Goal: Information Seeking & Learning: Compare options

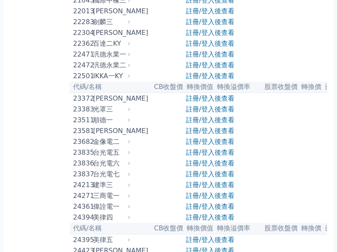
scroll to position [540, 0]
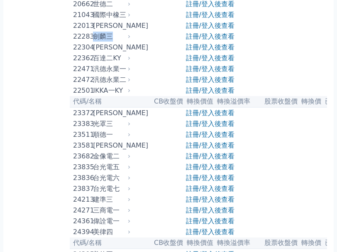
drag, startPoint x: 112, startPoint y: 74, endPoint x: 93, endPoint y: 73, distance: 18.7
click at [93, 42] on div "劍麟三" at bounding box center [111, 37] width 36 height 10
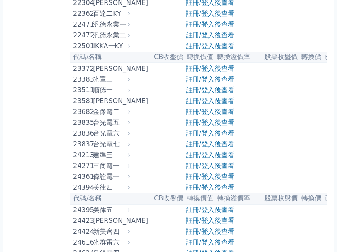
scroll to position [623, 0]
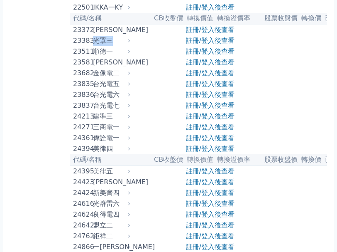
drag, startPoint x: 116, startPoint y: 87, endPoint x: 94, endPoint y: 86, distance: 21.6
click at [94, 46] on div "光罩三" at bounding box center [111, 41] width 36 height 10
drag, startPoint x: 119, startPoint y: 122, endPoint x: 92, endPoint y: 122, distance: 27.4
click at [92, 78] on div "23682 金像電二" at bounding box center [100, 73] width 54 height 10
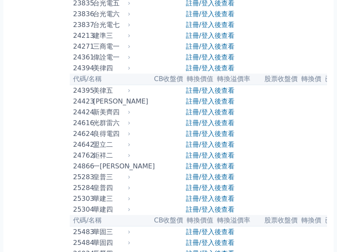
scroll to position [706, 0]
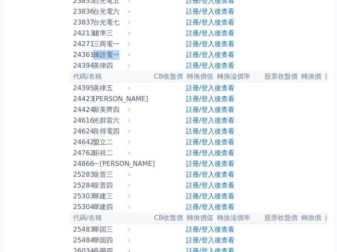
drag, startPoint x: 120, startPoint y: 107, endPoint x: 96, endPoint y: 108, distance: 23.7
click at [96, 60] on div "偉詮電一" at bounding box center [111, 55] width 36 height 10
drag, startPoint x: 120, startPoint y: 153, endPoint x: 94, endPoint y: 155, distance: 26.2
click at [94, 104] on div "新美齊三" at bounding box center [111, 99] width 36 height 10
drag, startPoint x: 111, startPoint y: 201, endPoint x: 91, endPoint y: 203, distance: 19.6
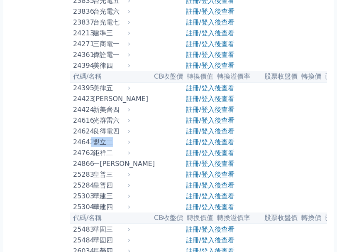
click at [91, 147] on div "24642 盟立二" at bounding box center [100, 142] width 54 height 10
drag, startPoint x: 113, startPoint y: 213, endPoint x: 94, endPoint y: 214, distance: 18.7
click at [94, 158] on div "鉅祥二" at bounding box center [111, 153] width 36 height 10
drag, startPoint x: 114, startPoint y: 225, endPoint x: 92, endPoint y: 225, distance: 21.6
click at [92, 169] on div "24866 一詮六" at bounding box center [100, 164] width 54 height 10
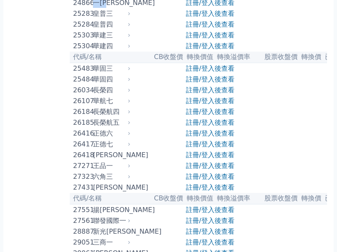
scroll to position [914, 0]
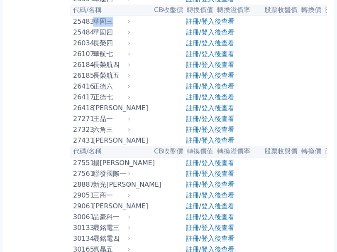
drag, startPoint x: 113, startPoint y: 89, endPoint x: 95, endPoint y: 87, distance: 18.4
click at [95, 27] on div "華固三" at bounding box center [111, 22] width 36 height 10
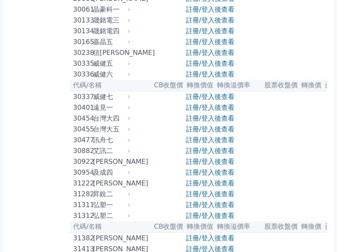
scroll to position [1122, 0]
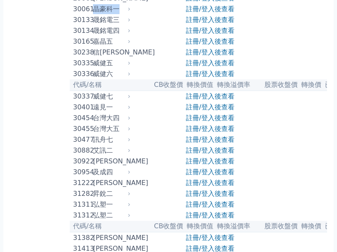
drag, startPoint x: 122, startPoint y: 91, endPoint x: 96, endPoint y: 92, distance: 26.2
click at [96, 14] on div "晶豪科一" at bounding box center [111, 9] width 36 height 10
drag, startPoint x: 96, startPoint y: 102, endPoint x: 118, endPoint y: 102, distance: 21.2
click at [118, 25] on div "晟銘電三" at bounding box center [111, 20] width 36 height 10
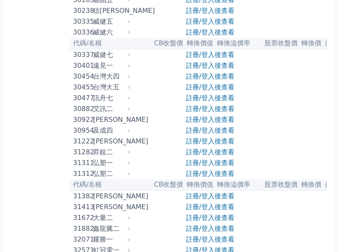
scroll to position [1205, 0]
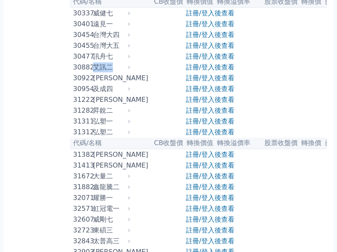
drag, startPoint x: 115, startPoint y: 162, endPoint x: 93, endPoint y: 160, distance: 22.1
click at [93, 72] on div "艾訊二" at bounding box center [111, 67] width 36 height 10
drag, startPoint x: 113, startPoint y: 204, endPoint x: 95, endPoint y: 209, distance: 19.4
click at [95, 116] on div "昇銳二" at bounding box center [111, 111] width 36 height 10
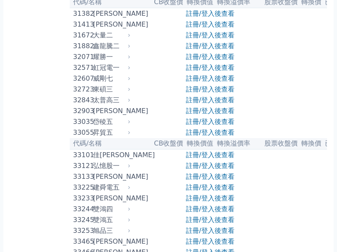
scroll to position [1371, 0]
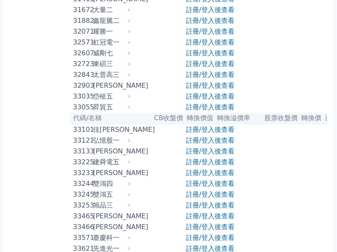
drag, startPoint x: 93, startPoint y: 48, endPoint x: 110, endPoint y: 49, distance: 16.7
drag, startPoint x: 113, startPoint y: 108, endPoint x: 94, endPoint y: 110, distance: 19.2
click at [94, 15] on div "大量二" at bounding box center [111, 10] width 36 height 10
drag, startPoint x: 121, startPoint y: 145, endPoint x: 94, endPoint y: 146, distance: 27.1
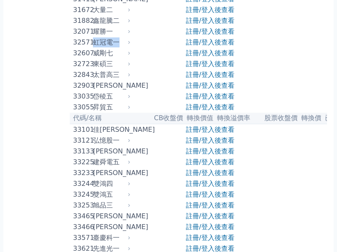
click at [94, 47] on div "虹冠電一" at bounding box center [111, 42] width 36 height 10
drag, startPoint x: 114, startPoint y: 158, endPoint x: 93, endPoint y: 158, distance: 21.2
click at [93, 58] on div "威剛七" at bounding box center [111, 53] width 36 height 10
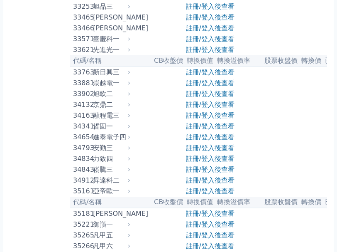
scroll to position [1579, 0]
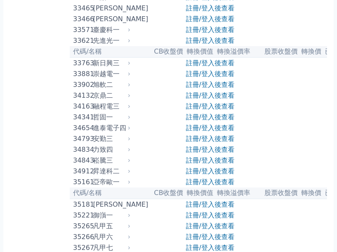
drag, startPoint x: 120, startPoint y: 80, endPoint x: 93, endPoint y: 79, distance: 27.0
drag, startPoint x: 114, startPoint y: 6, endPoint x: 93, endPoint y: 7, distance: 20.8
drag, startPoint x: 91, startPoint y: 219, endPoint x: 114, endPoint y: 219, distance: 23.3
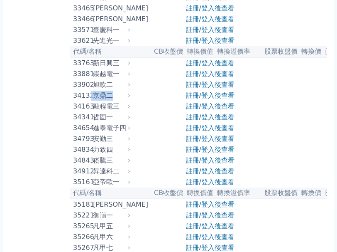
click at [114, 101] on div "34132 京鼎二" at bounding box center [100, 96] width 54 height 10
drag, startPoint x: 93, startPoint y: 182, endPoint x: 117, endPoint y: 182, distance: 24.1
click at [117, 68] on div "33763 新日興三" at bounding box center [100, 63] width 54 height 10
drag, startPoint x: 91, startPoint y: 157, endPoint x: 122, endPoint y: 159, distance: 31.2
click at [122, 46] on div "33621 先進光一" at bounding box center [100, 41] width 54 height 10
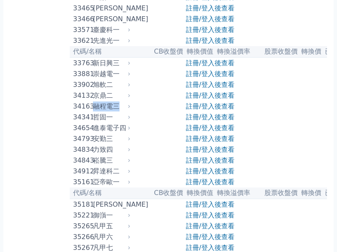
drag, startPoint x: 93, startPoint y: 227, endPoint x: 118, endPoint y: 229, distance: 24.2
click at [118, 111] on div "融程電三" at bounding box center [111, 106] width 36 height 10
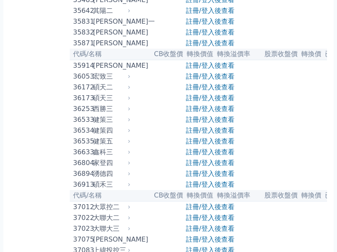
scroll to position [1870, 0]
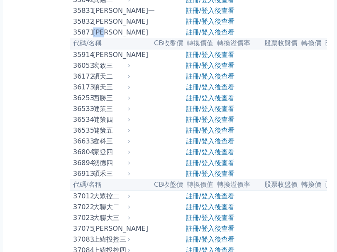
drag, startPoint x: 115, startPoint y: 174, endPoint x: 93, endPoint y: 173, distance: 21.6
click at [93, 37] on div "閎康一" at bounding box center [111, 32] width 36 height 10
drag, startPoint x: 92, startPoint y: 207, endPoint x: 119, endPoint y: 208, distance: 26.6
click at [119, 71] on div "36053 宏致三" at bounding box center [100, 66] width 54 height 10
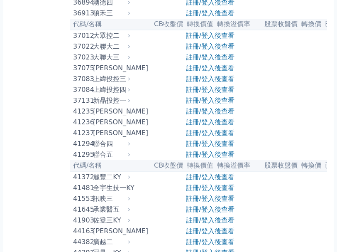
scroll to position [2036, 0]
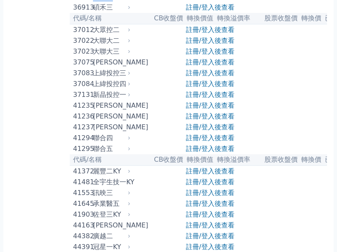
drag, startPoint x: 111, startPoint y: 146, endPoint x: 93, endPoint y: 144, distance: 18.0
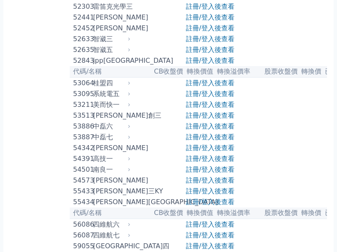
scroll to position [2701, 0]
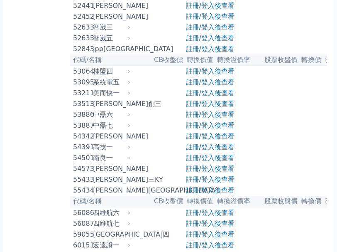
drag, startPoint x: 119, startPoint y: 103, endPoint x: 93, endPoint y: 102, distance: 26.6
drag, startPoint x: 114, startPoint y: 210, endPoint x: 93, endPoint y: 209, distance: 20.8
click at [93, 11] on div "弘凱一" at bounding box center [111, 6] width 36 height 10
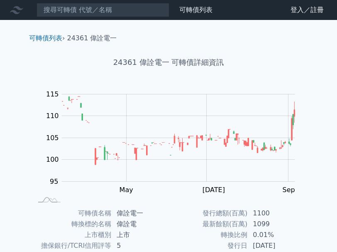
click at [188, 228] on td "最新餘額(百萬)" at bounding box center [208, 224] width 79 height 11
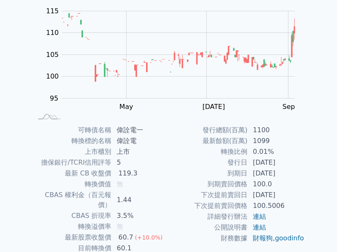
scroll to position [125, 0]
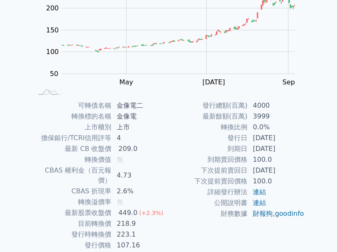
scroll to position [133, 0]
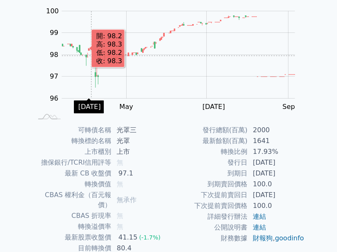
scroll to position [125, 0]
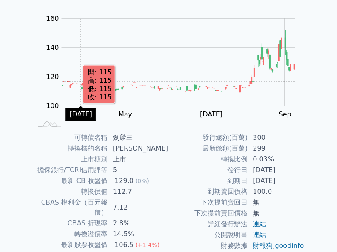
scroll to position [83, 0]
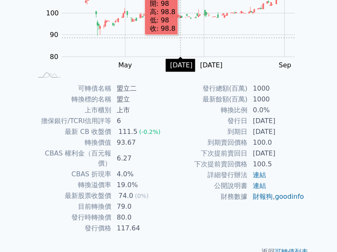
scroll to position [133, 0]
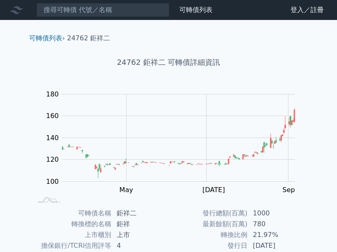
scroll to position [125, 0]
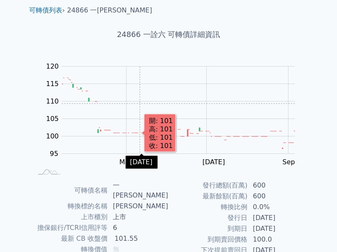
scroll to position [83, 0]
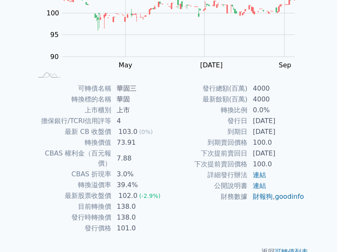
scroll to position [133, 0]
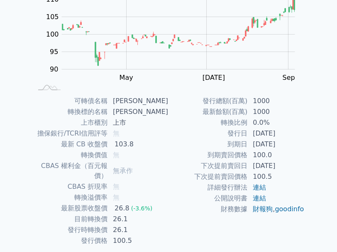
scroll to position [125, 0]
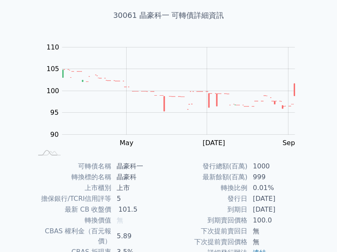
scroll to position [83, 0]
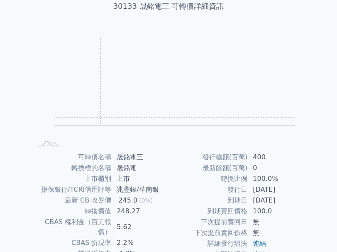
scroll to position [83, 0]
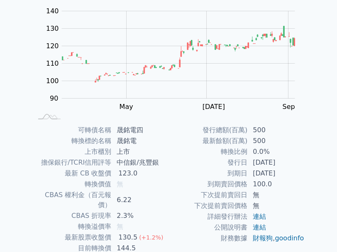
scroll to position [83, 0]
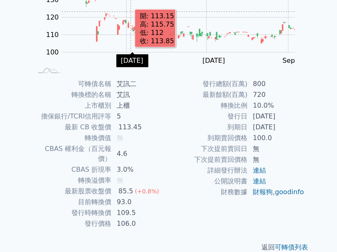
scroll to position [133, 0]
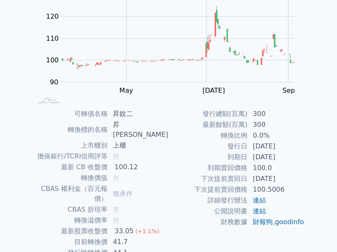
scroll to position [125, 0]
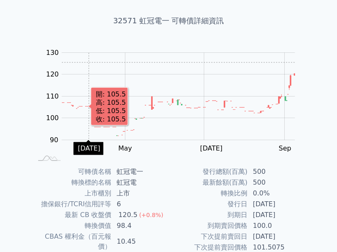
scroll to position [83, 0]
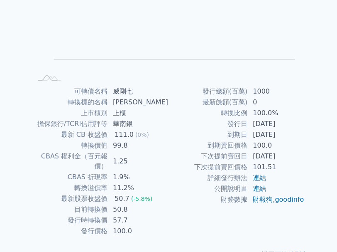
scroll to position [125, 0]
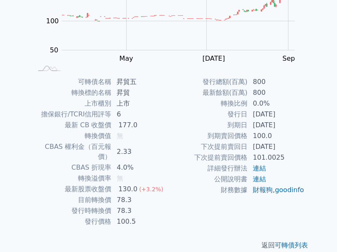
scroll to position [133, 0]
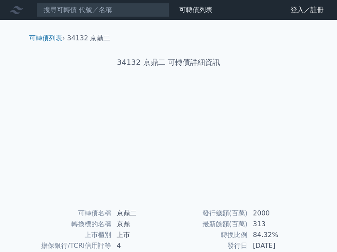
scroll to position [133, 0]
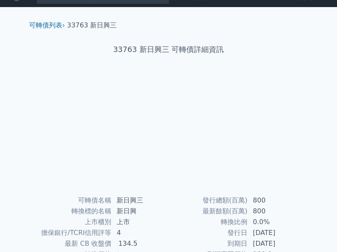
scroll to position [133, 0]
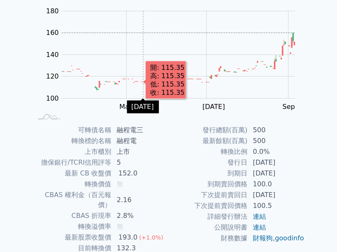
scroll to position [42, 0]
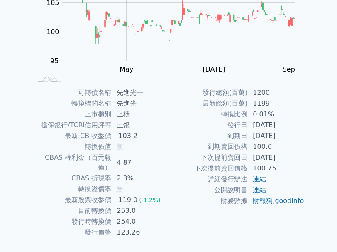
scroll to position [125, 0]
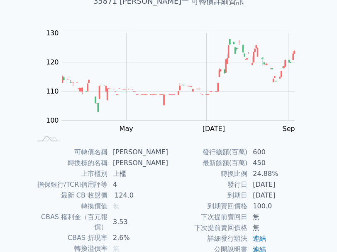
scroll to position [125, 0]
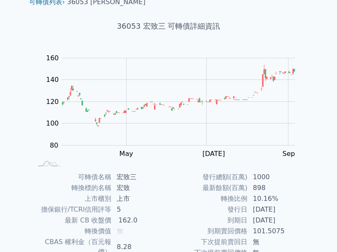
scroll to position [133, 0]
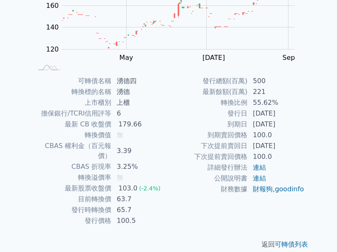
scroll to position [133, 0]
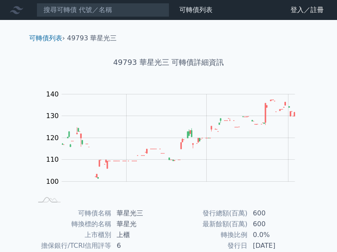
scroll to position [125, 0]
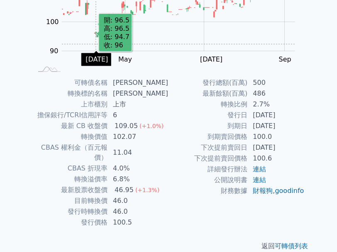
scroll to position [133, 0]
